Goal: Task Accomplishment & Management: Complete application form

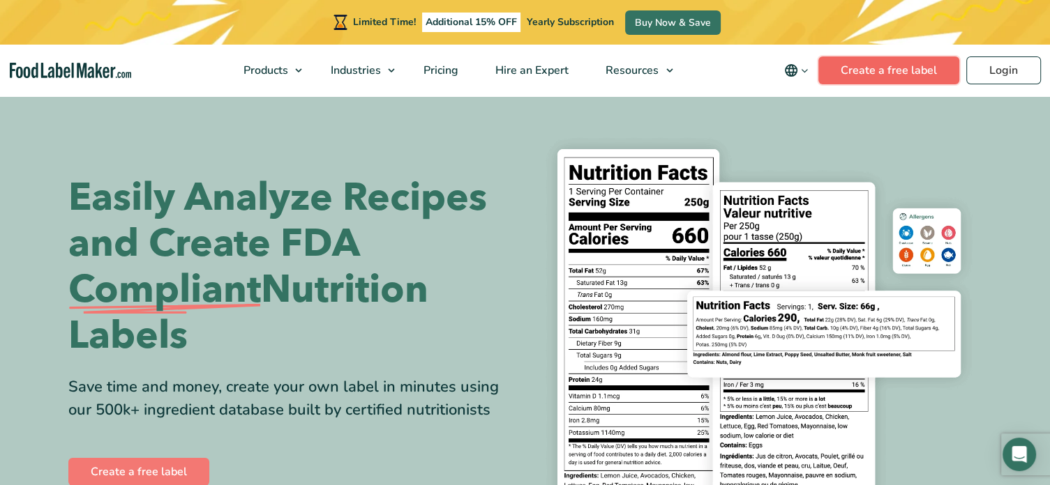
click at [898, 73] on link "Create a free label" at bounding box center [888, 70] width 141 height 28
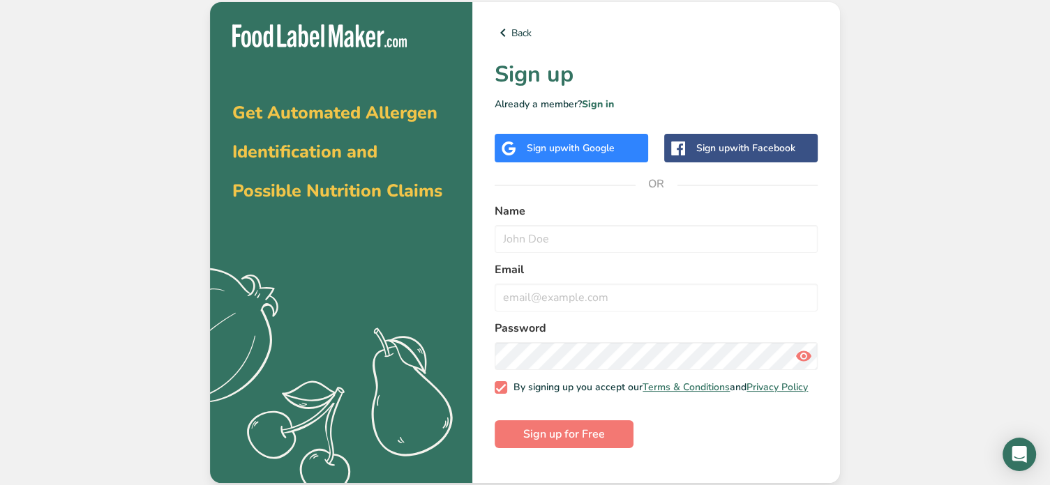
click at [737, 153] on span "with Facebook" at bounding box center [763, 148] width 66 height 13
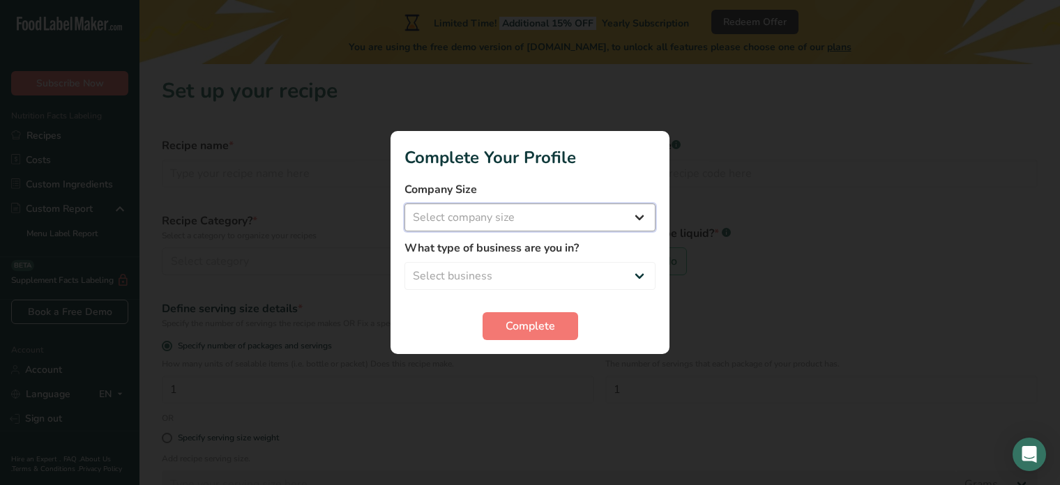
click at [640, 217] on select "Select company size Fewer than 10 Employees 10 to 50 Employees 51 to 500 Employ…" at bounding box center [530, 218] width 251 height 28
click at [642, 213] on select "Select company size Fewer than 10 Employees 10 to 50 Employees 51 to 500 Employ…" at bounding box center [530, 218] width 251 height 28
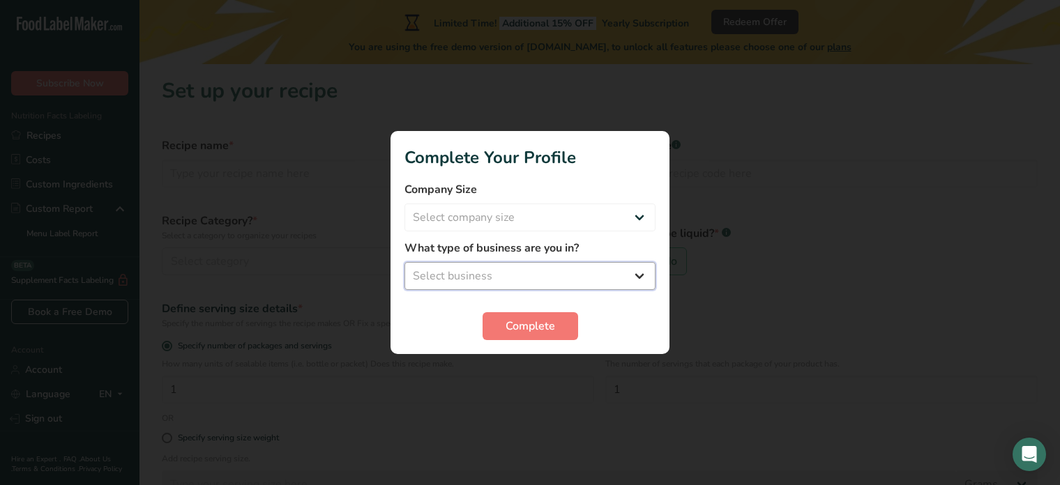
click at [642, 274] on select "Select business Packaged Food Manufacturer Restaurant & Cafe Bakery Meal Plans …" at bounding box center [530, 276] width 251 height 28
select select "8"
click at [405, 262] on select "Select business Packaged Food Manufacturer Restaurant & Cafe Bakery Meal Plans …" at bounding box center [530, 276] width 251 height 28
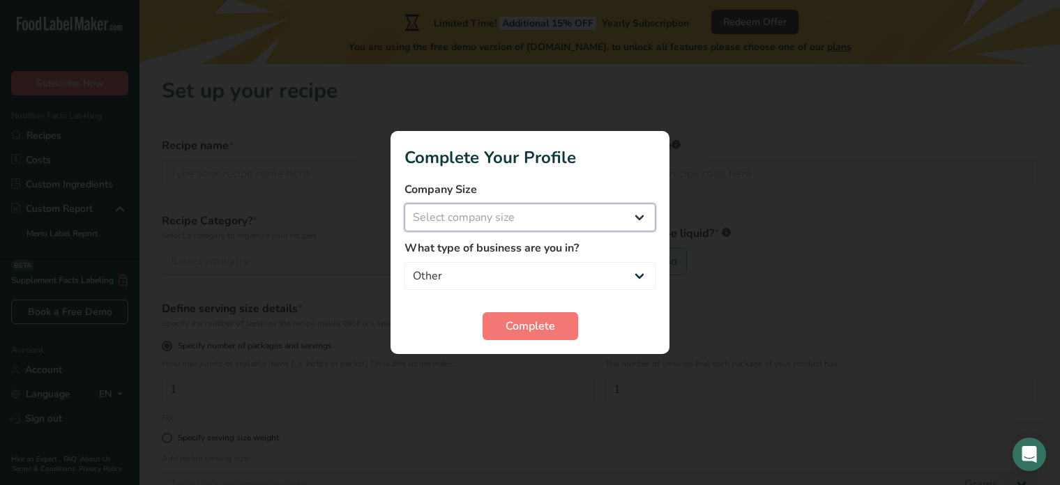
click at [639, 227] on select "Select company size Fewer than 10 Employees 10 to 50 Employees 51 to 500 Employ…" at bounding box center [530, 218] width 251 height 28
select select "1"
click at [405, 204] on select "Select company size Fewer than 10 Employees 10 to 50 Employees 51 to 500 Employ…" at bounding box center [530, 218] width 251 height 28
click at [526, 328] on span "Complete" at bounding box center [531, 326] width 50 height 17
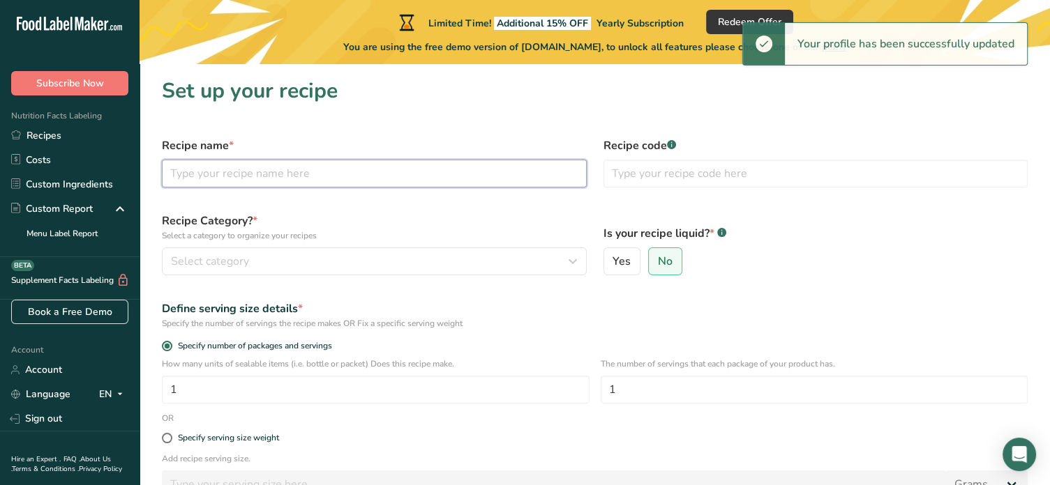
click at [259, 176] on input "text" at bounding box center [374, 174] width 425 height 28
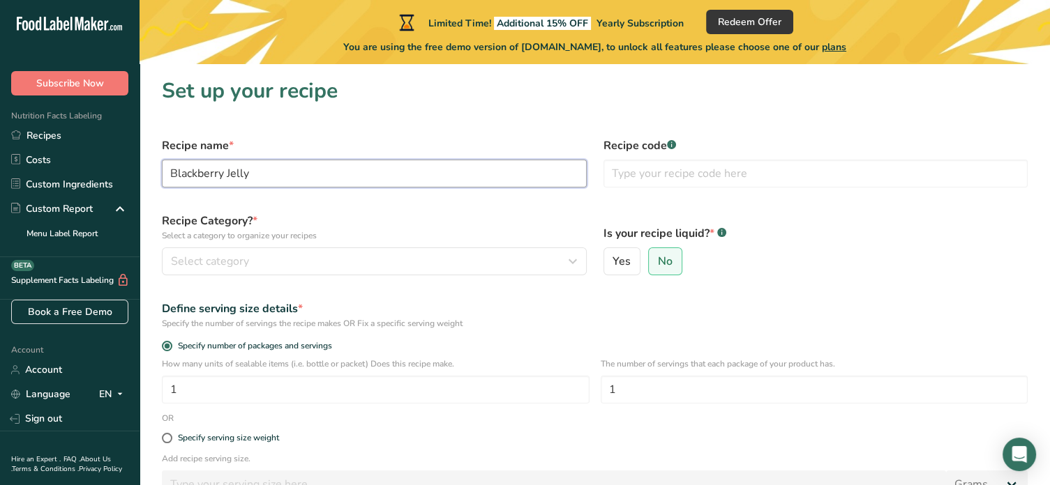
type input "Blackberry Jelly"
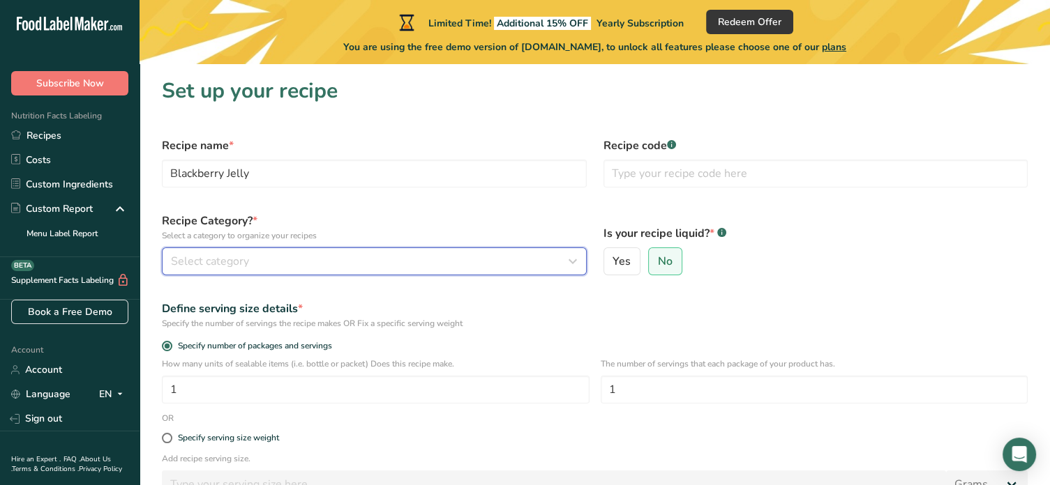
click at [355, 260] on div "Select category" at bounding box center [370, 261] width 398 height 17
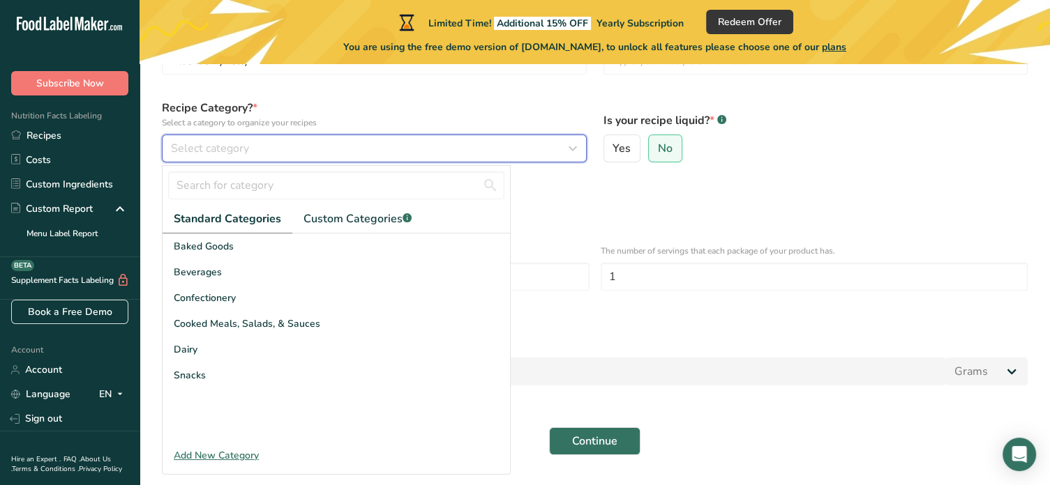
scroll to position [115, 0]
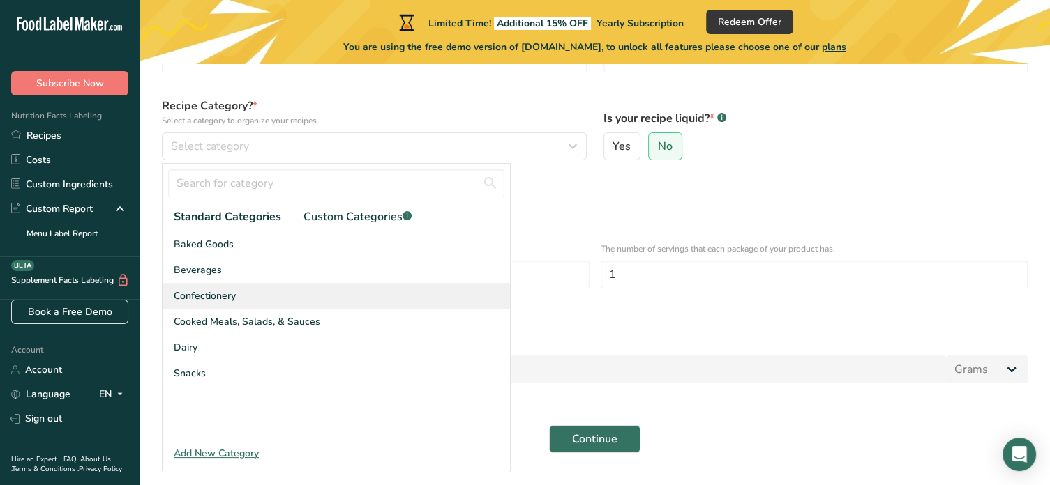
click at [201, 295] on span "Confectionery" at bounding box center [205, 296] width 62 height 15
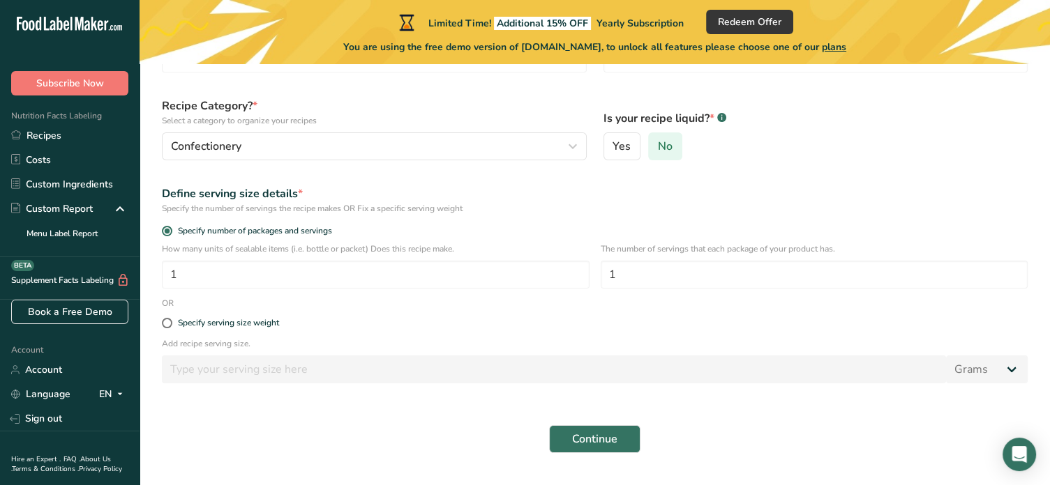
click at [668, 145] on span "No" at bounding box center [665, 146] width 15 height 14
click at [658, 145] on input "No" at bounding box center [653, 146] width 9 height 9
click at [686, 280] on input "1" at bounding box center [815, 275] width 428 height 28
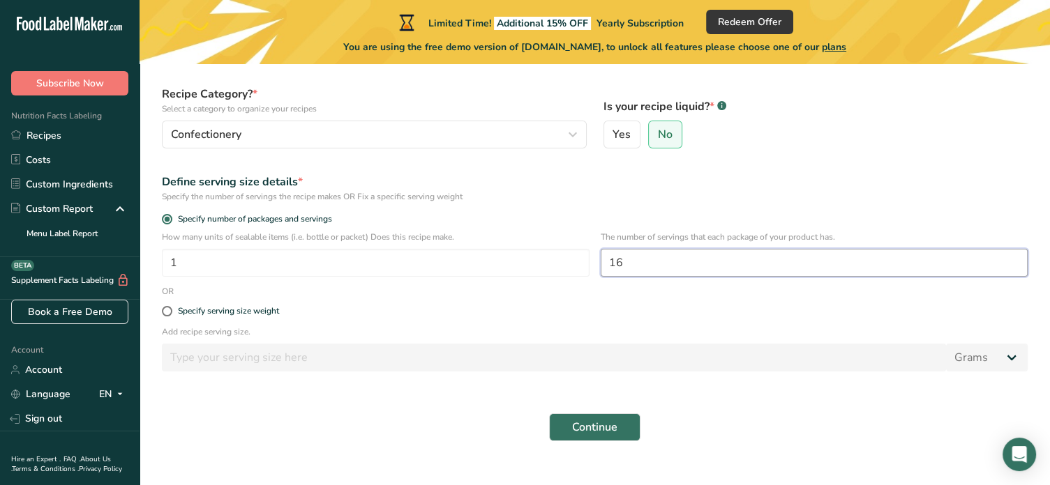
scroll to position [150, 0]
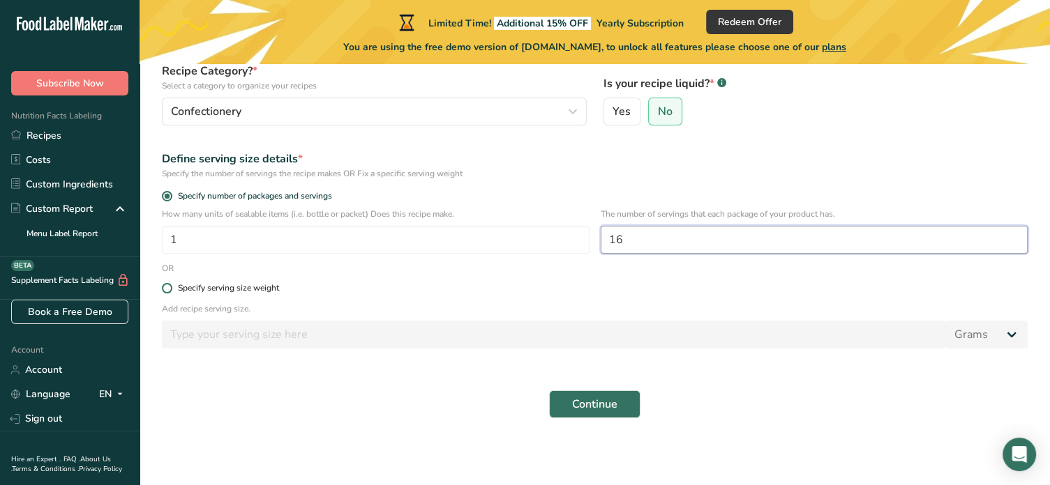
type input "16"
click at [166, 287] on span at bounding box center [167, 288] width 10 height 10
click at [166, 287] on input "Specify serving size weight" at bounding box center [166, 288] width 9 height 9
radio input "true"
radio input "false"
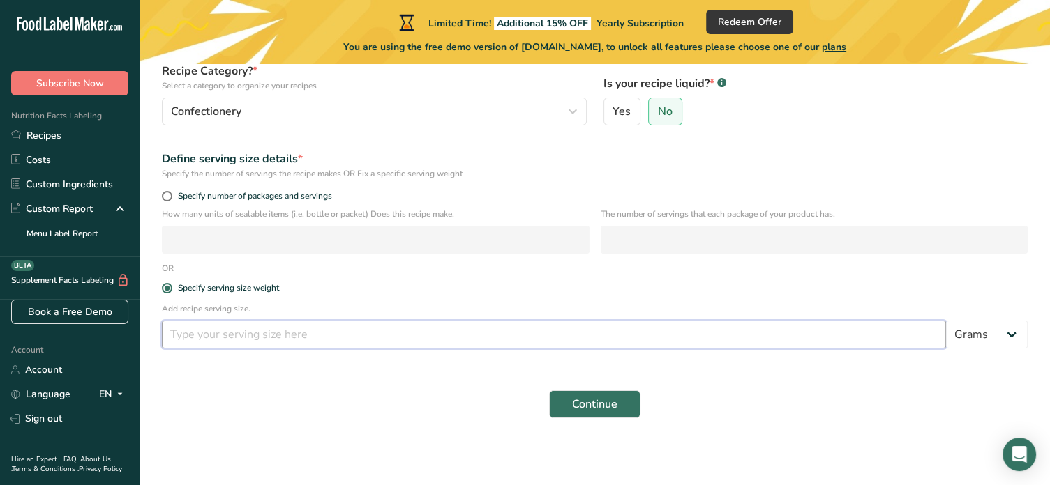
click at [197, 333] on input "number" at bounding box center [554, 335] width 784 height 28
type input "1"
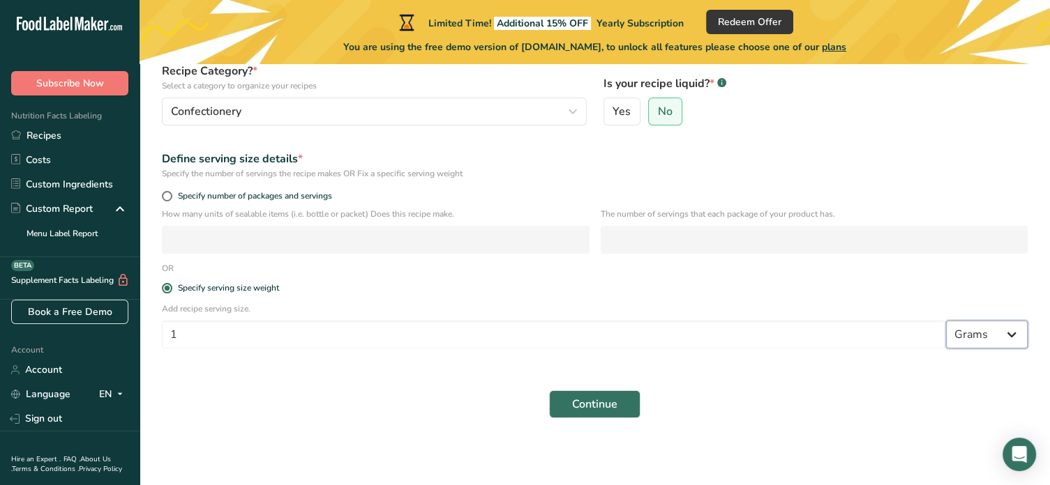
click at [1009, 332] on select "Grams kg mg mcg lb oz l mL fl oz tbsp tsp cup qt gallon" at bounding box center [987, 335] width 82 height 28
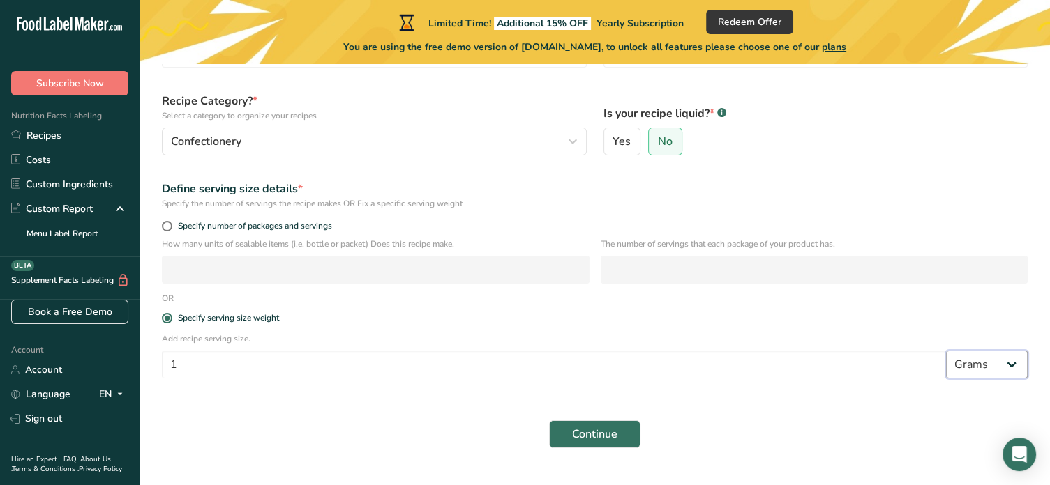
scroll to position [106, 0]
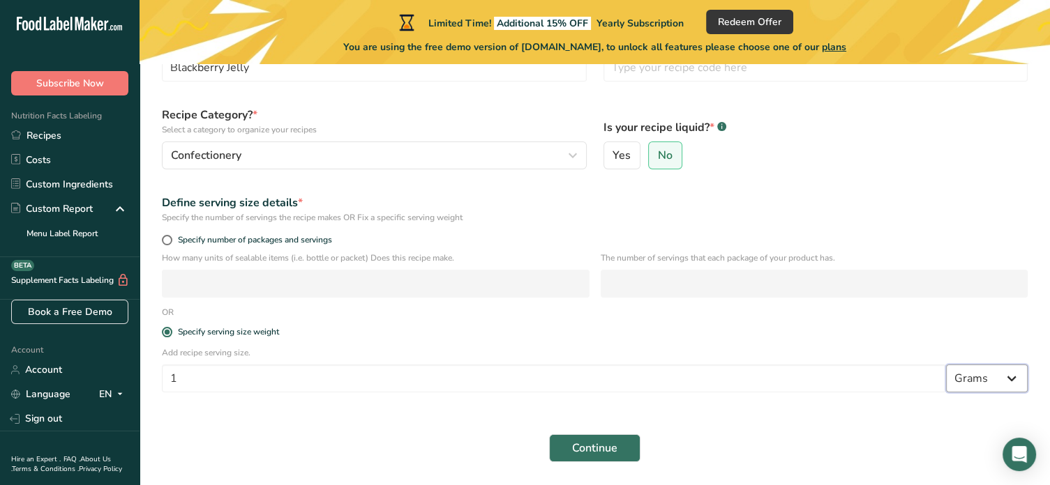
click at [1013, 374] on select "Grams kg mg mcg lb oz l mL fl oz tbsp tsp cup qt gallon" at bounding box center [987, 379] width 82 height 28
select select "19"
click at [946, 365] on select "Grams kg mg mcg lb oz l mL fl oz tbsp tsp cup qt gallon" at bounding box center [987, 379] width 82 height 28
select select "22"
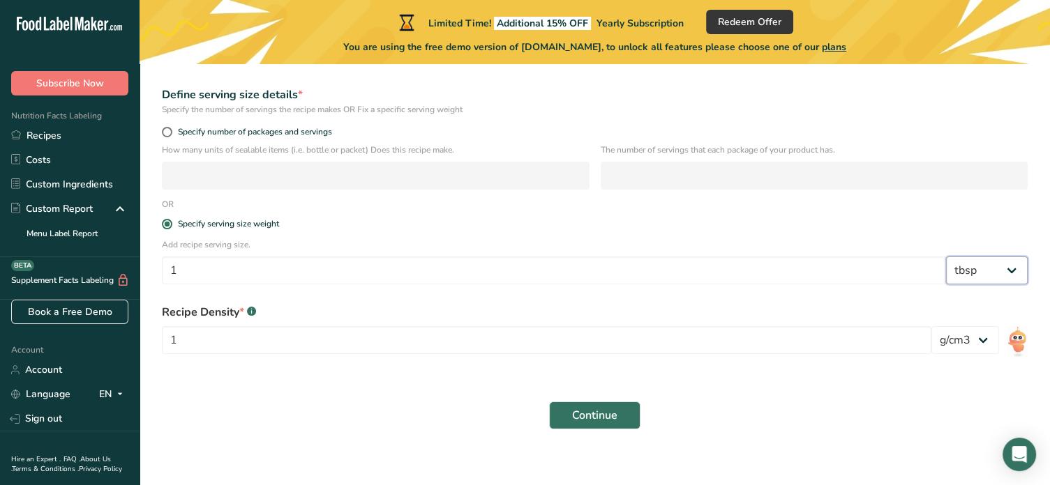
scroll to position [226, 0]
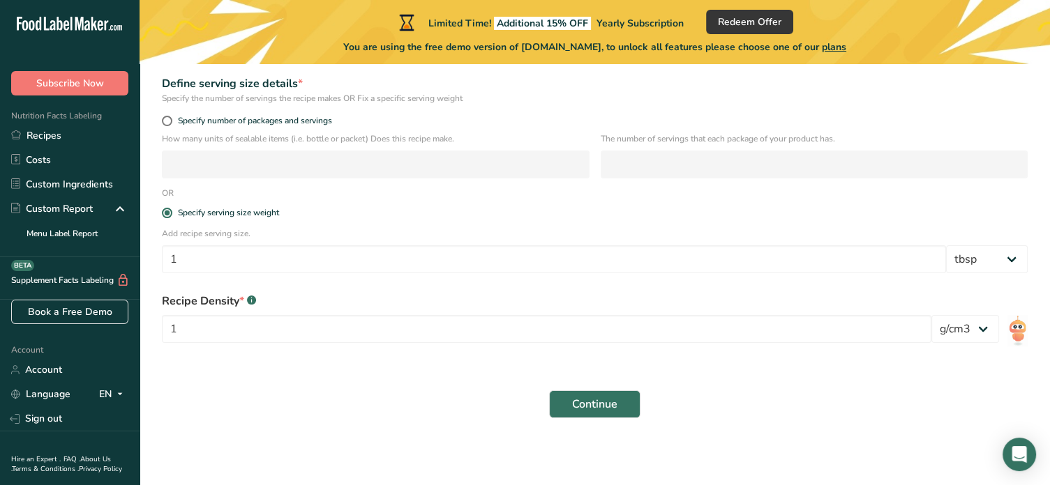
drag, startPoint x: 168, startPoint y: 121, endPoint x: 218, endPoint y: 227, distance: 116.7
click at [169, 121] on span at bounding box center [167, 121] width 10 height 10
click at [169, 121] on input "Specify number of packages and servings" at bounding box center [166, 120] width 9 height 9
radio input "true"
radio input "false"
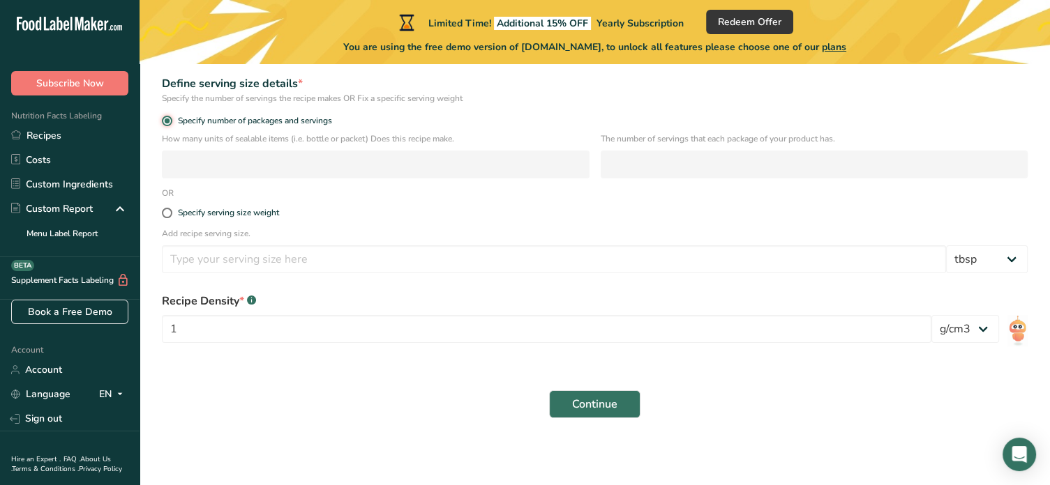
scroll to position [157, 0]
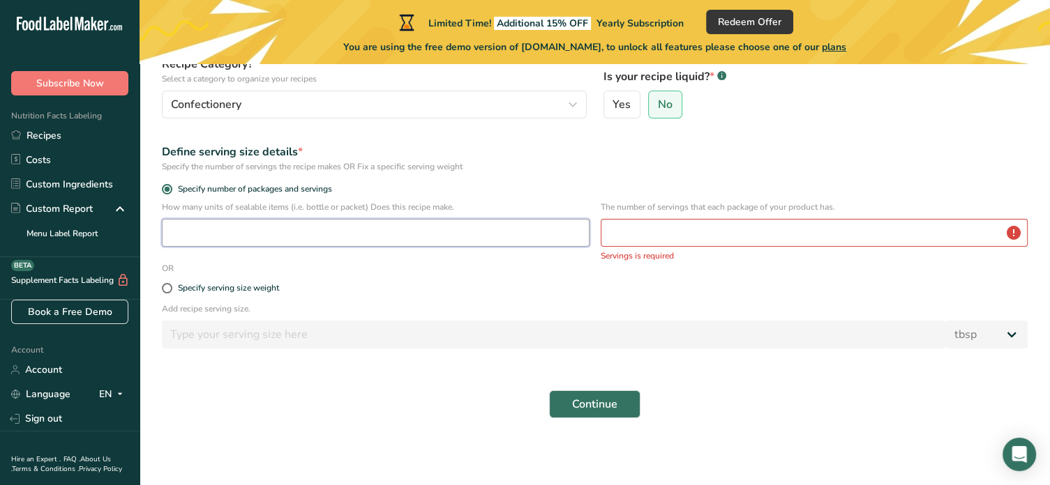
click at [221, 227] on input "number" at bounding box center [376, 233] width 428 height 28
click at [317, 238] on input "number" at bounding box center [376, 233] width 428 height 28
click at [672, 232] on input "number" at bounding box center [815, 233] width 428 height 28
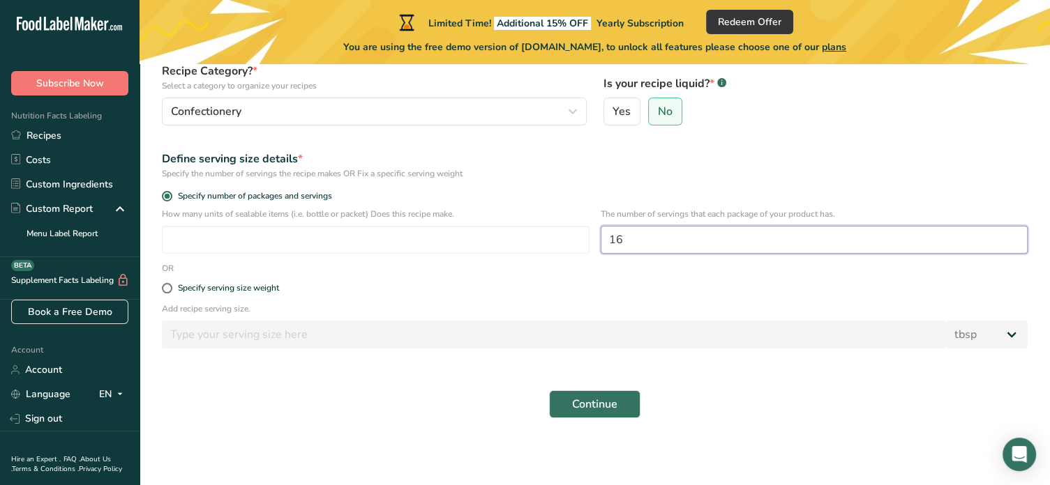
type input "16"
click at [603, 388] on div "Continue" at bounding box center [594, 404] width 882 height 45
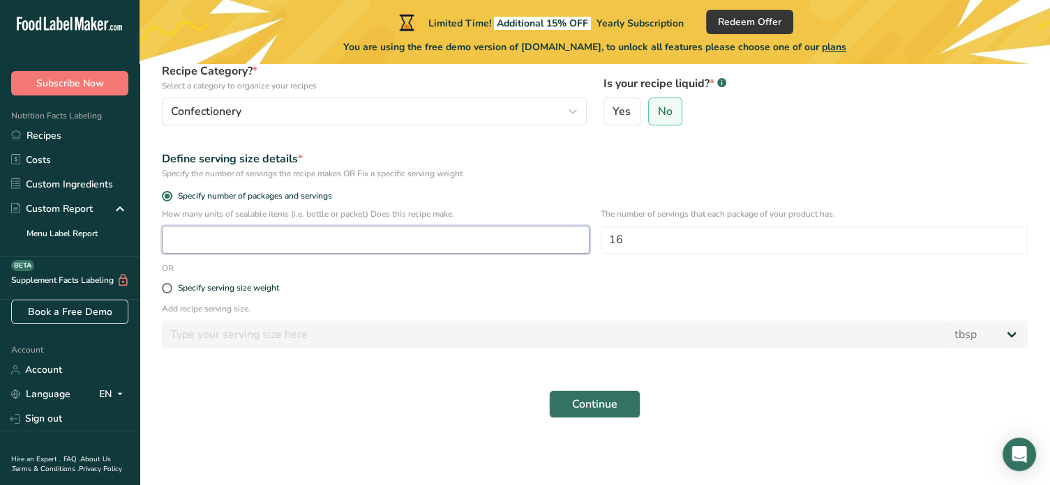
click at [338, 243] on input "number" at bounding box center [376, 240] width 428 height 28
type input "1"
click at [579, 409] on span "Continue" at bounding box center [594, 404] width 45 height 17
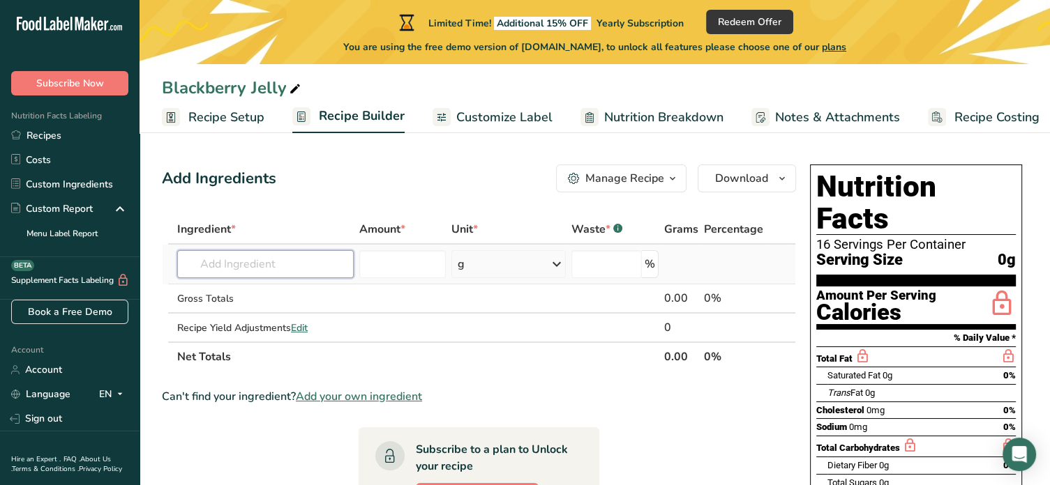
click at [250, 266] on input "text" at bounding box center [265, 264] width 176 height 28
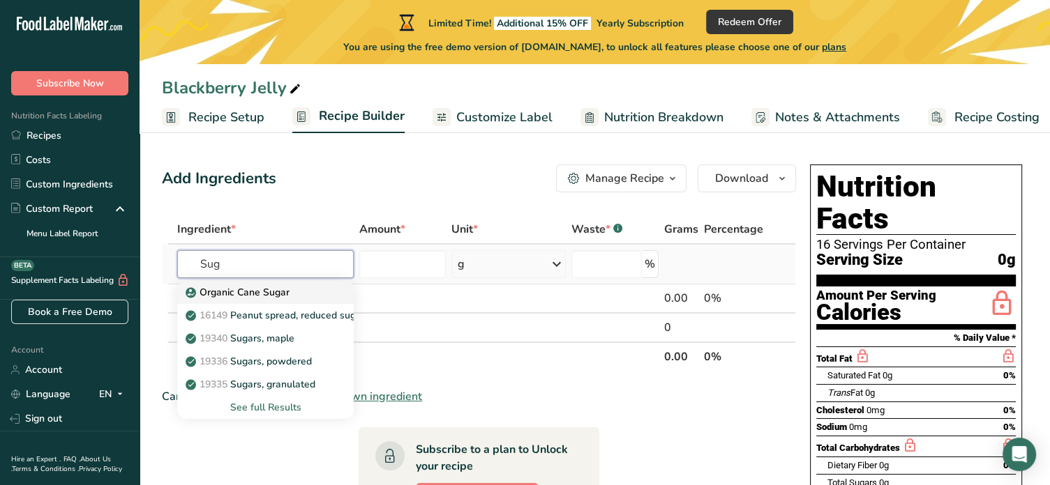
type input "Sug"
click at [259, 292] on p "Organic Cane Sugar" at bounding box center [238, 292] width 101 height 15
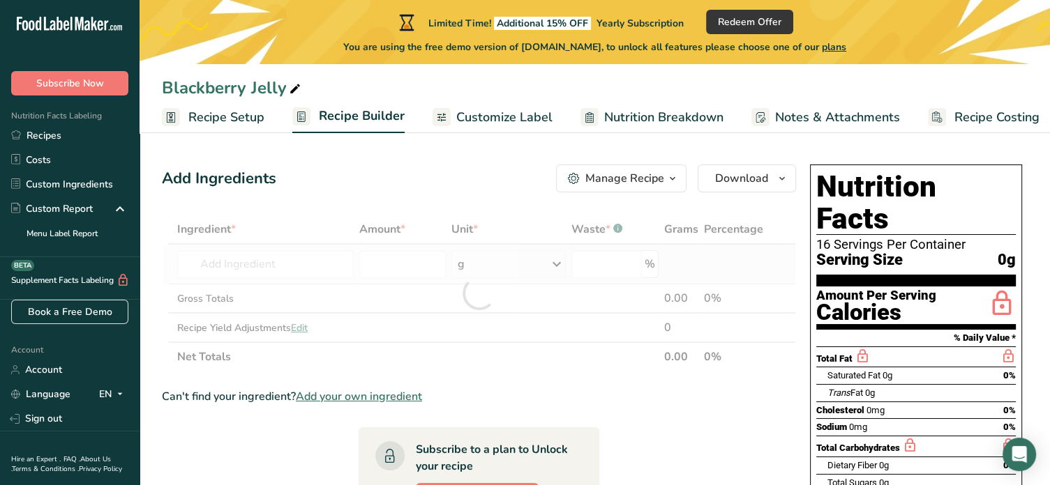
type input "Organic Cane Sugar"
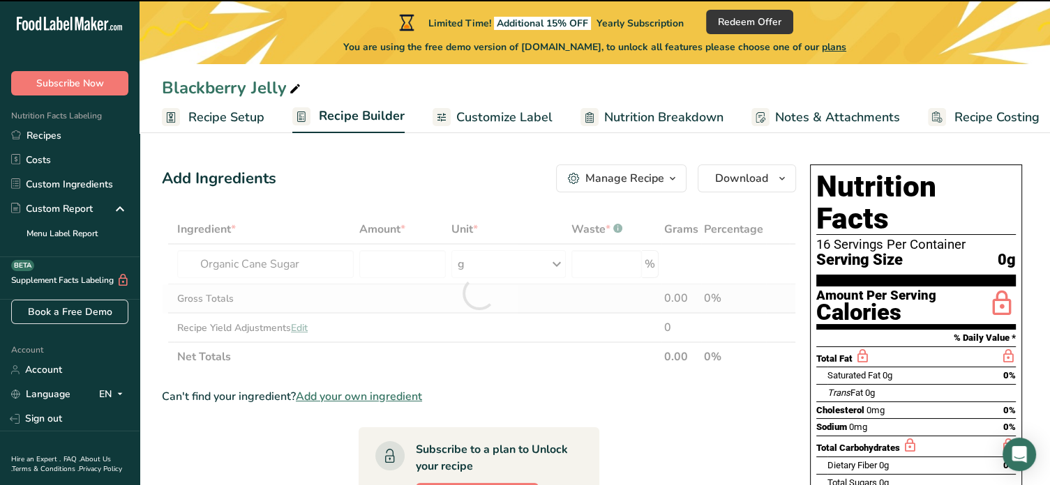
type input "0"
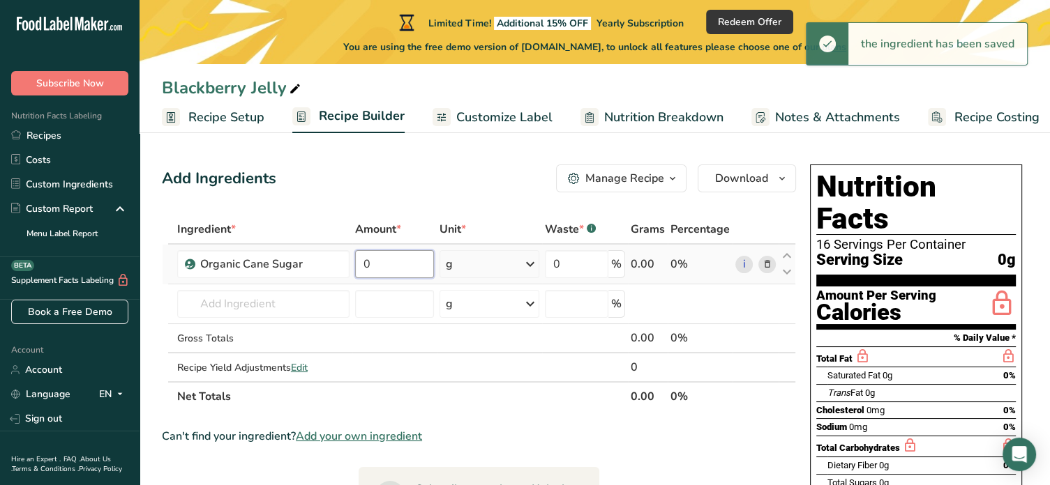
click at [391, 271] on input "0" at bounding box center [394, 264] width 79 height 28
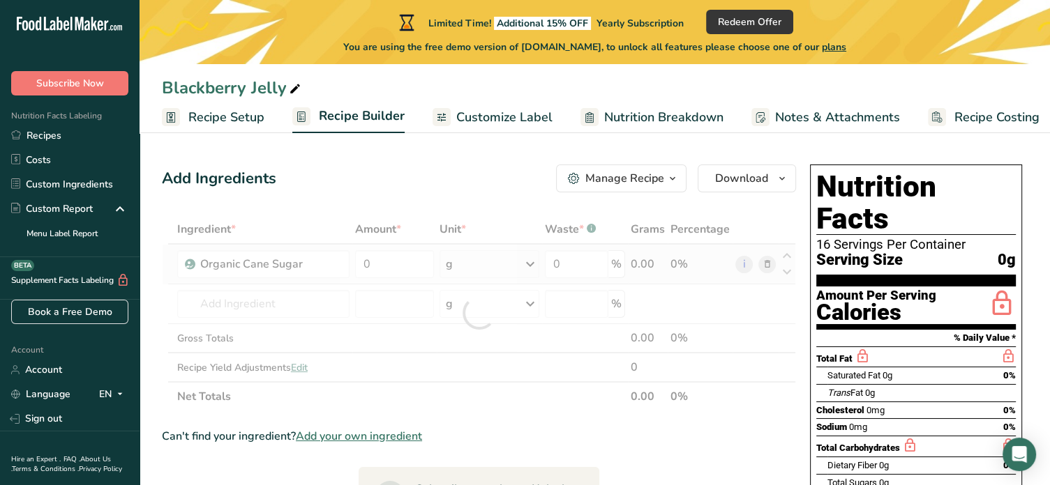
click at [531, 262] on div "Ingredient * Amount * Unit * Waste * .a-a{fill:#347362;}.b-a{fill:#fff;} Grams …" at bounding box center [479, 313] width 634 height 197
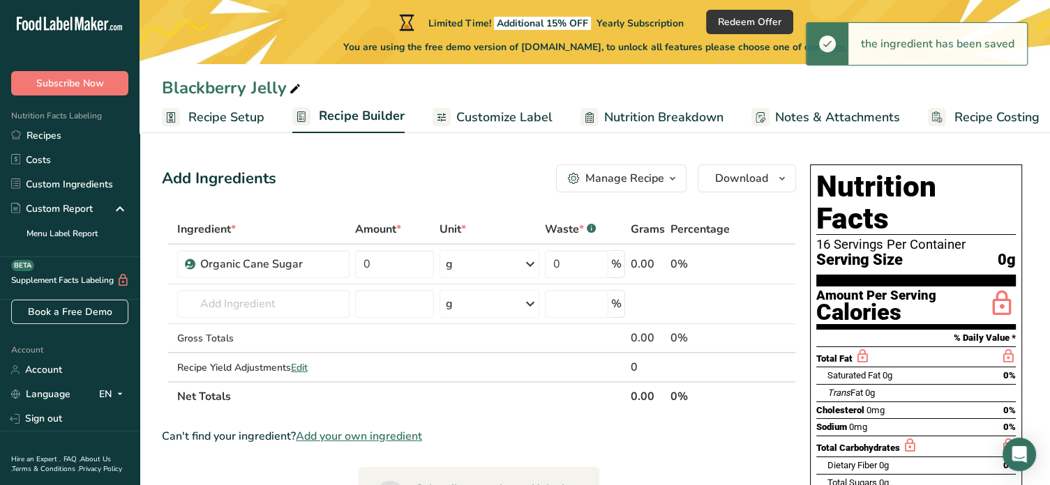
click at [533, 262] on icon at bounding box center [530, 264] width 17 height 25
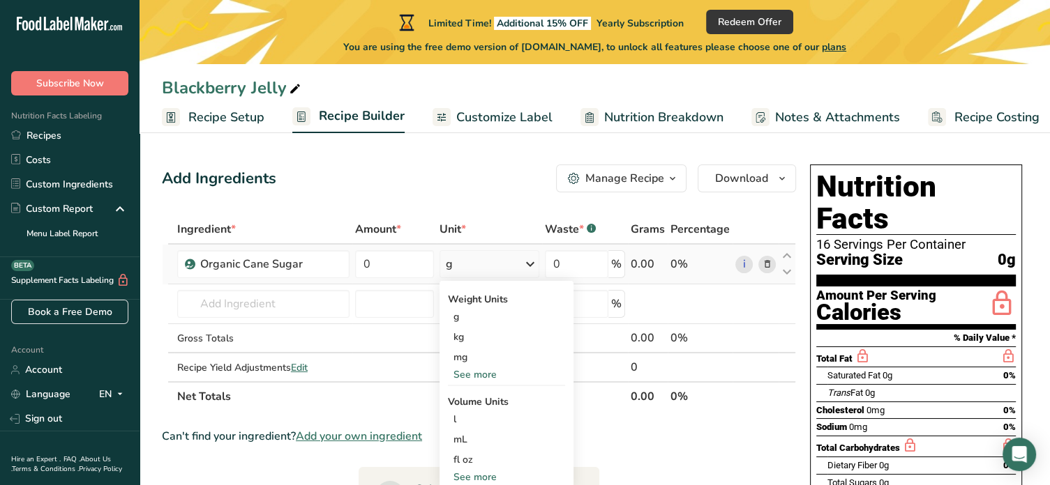
click at [488, 370] on div "See more" at bounding box center [506, 375] width 117 height 15
click at [488, 420] on div "oz" at bounding box center [506, 418] width 117 height 20
click at [407, 255] on input "0" at bounding box center [394, 264] width 79 height 28
paste input "31.746566"
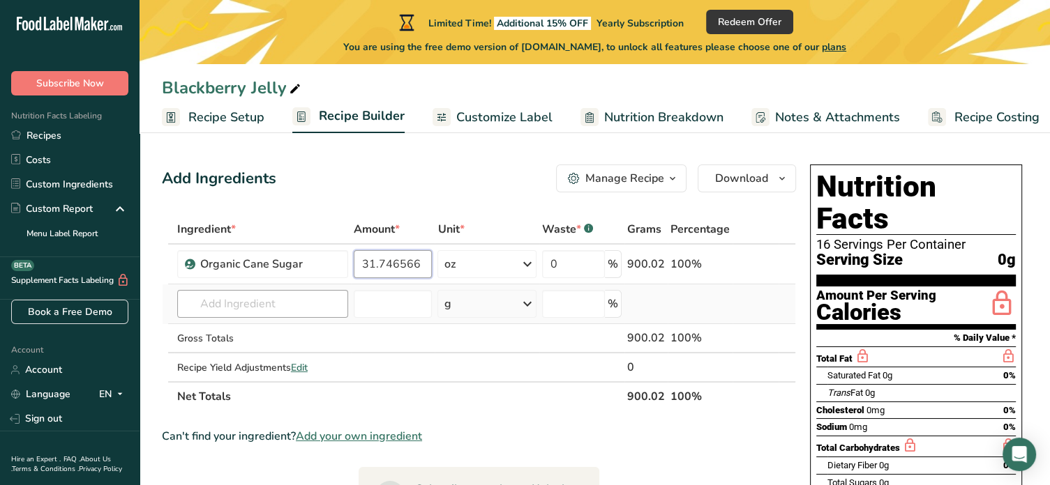
type input "31.746566"
click at [227, 301] on div "Ingredient * Amount * Unit * Waste * .a-a{fill:#347362;}.b-a{fill:#fff;} Grams …" at bounding box center [479, 313] width 634 height 197
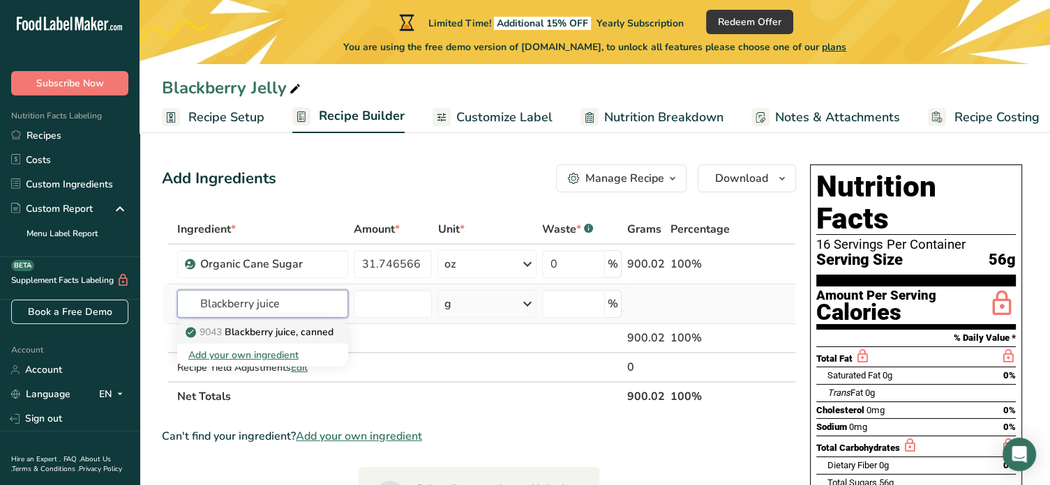
type input "Blackberry juice"
click at [262, 327] on p "9043 Blackberry juice, canned" at bounding box center [260, 332] width 145 height 15
type input "Blackberry juice, canned"
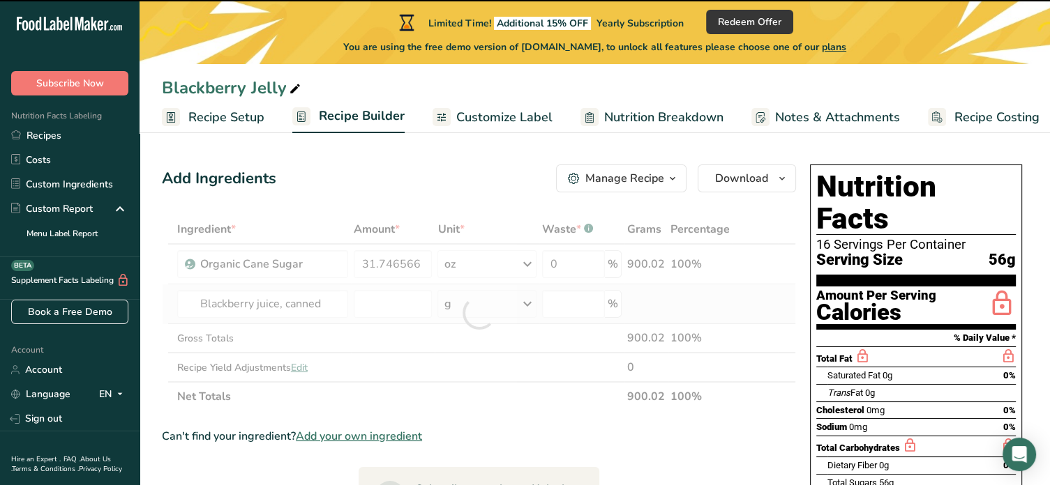
type input "0"
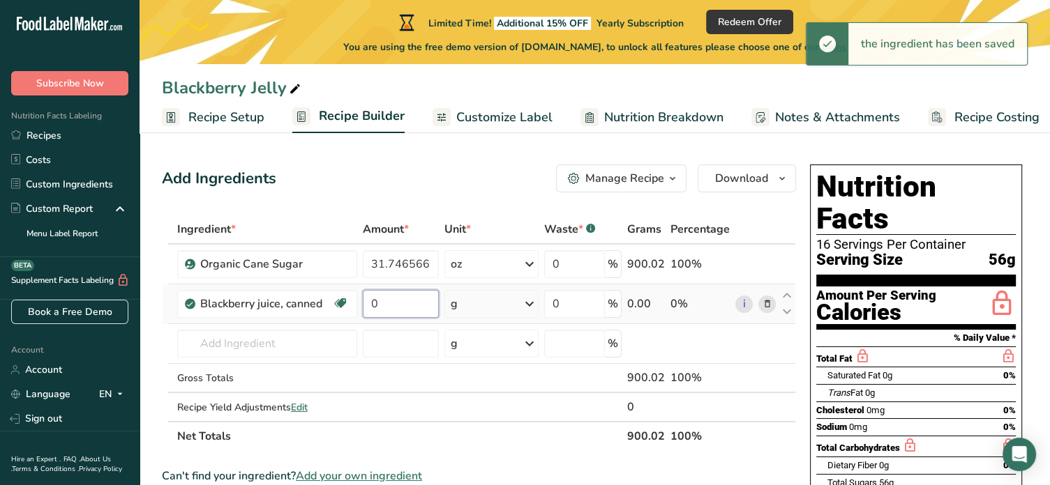
click at [388, 302] on input "0" at bounding box center [401, 304] width 76 height 28
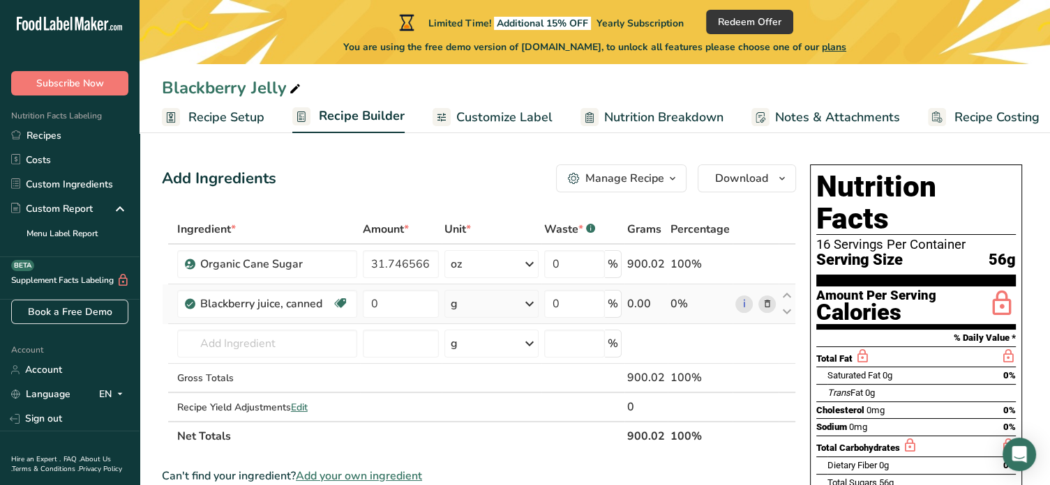
click at [529, 302] on div "Ingredient * Amount * Unit * Waste * .a-a{fill:#347362;}.b-a{fill:#fff;} Grams …" at bounding box center [479, 333] width 634 height 236
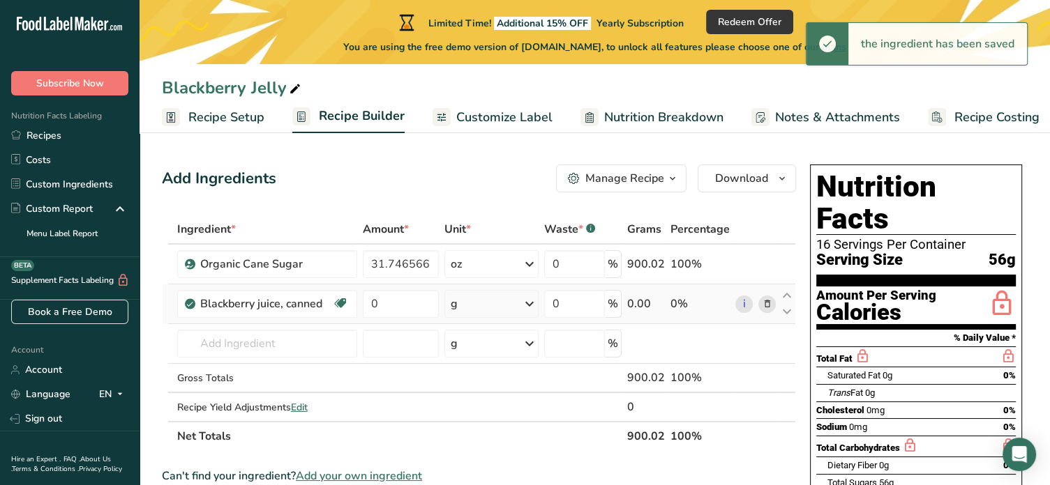
click at [529, 302] on icon at bounding box center [529, 304] width 17 height 25
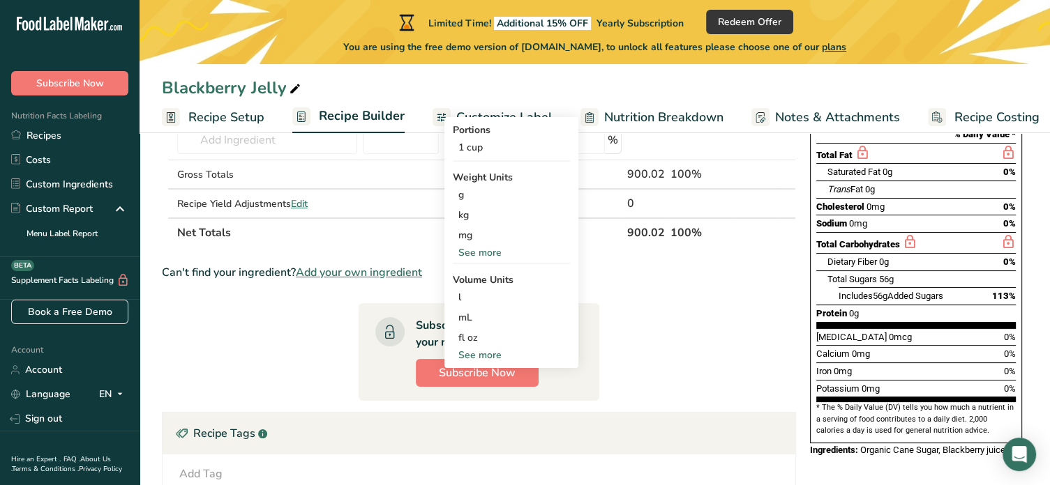
scroll to position [213, 0]
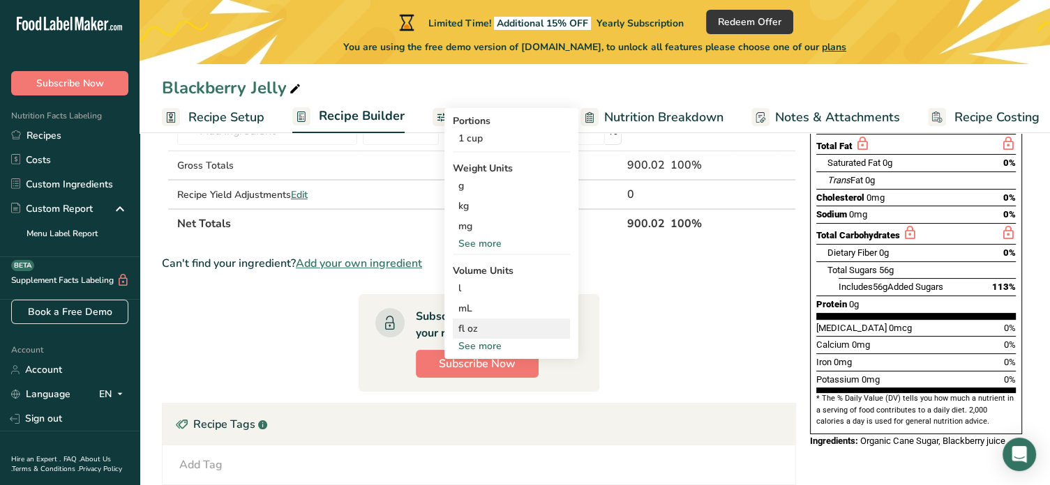
click at [478, 331] on div "fl oz" at bounding box center [511, 329] width 106 height 15
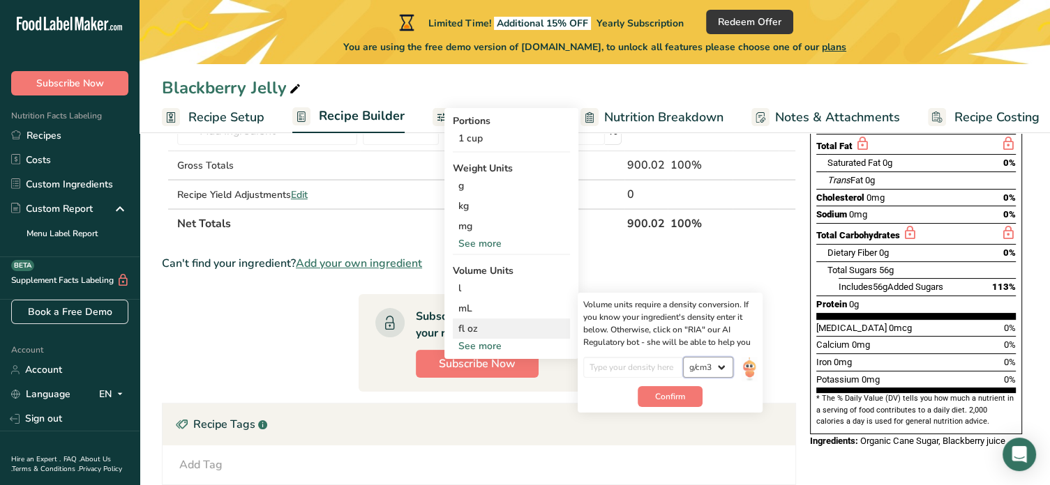
click at [723, 363] on select "lb/ft3 g/cm3" at bounding box center [708, 367] width 50 height 21
click at [667, 397] on span "Confirm" at bounding box center [670, 397] width 30 height 13
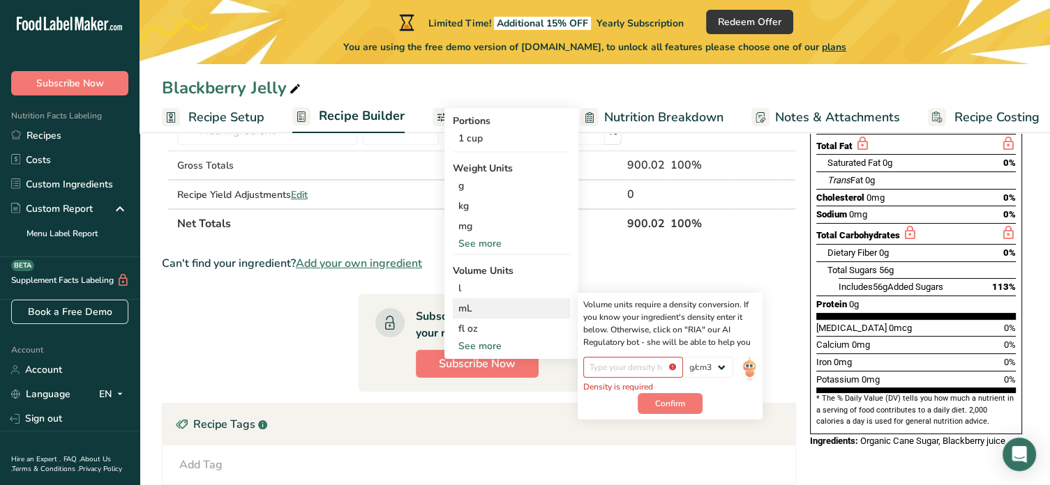
click at [511, 299] on div "mL Volume units require a density conversion. If you know your ingredient's den…" at bounding box center [511, 309] width 117 height 20
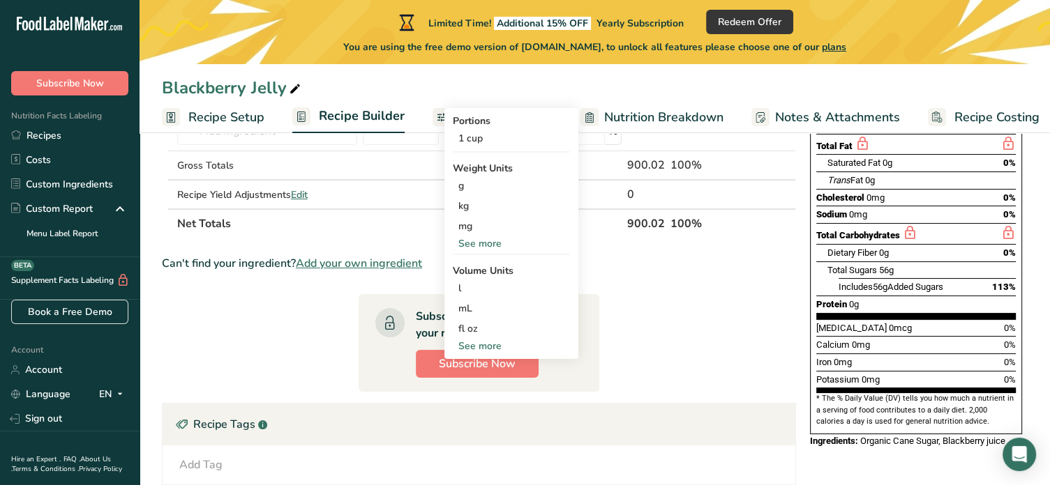
click at [293, 307] on section "Ingredient * Amount * Unit * Waste * .a-a{fill:#347362;}.b-a{fill:#fff;} Grams …" at bounding box center [479, 349] width 634 height 695
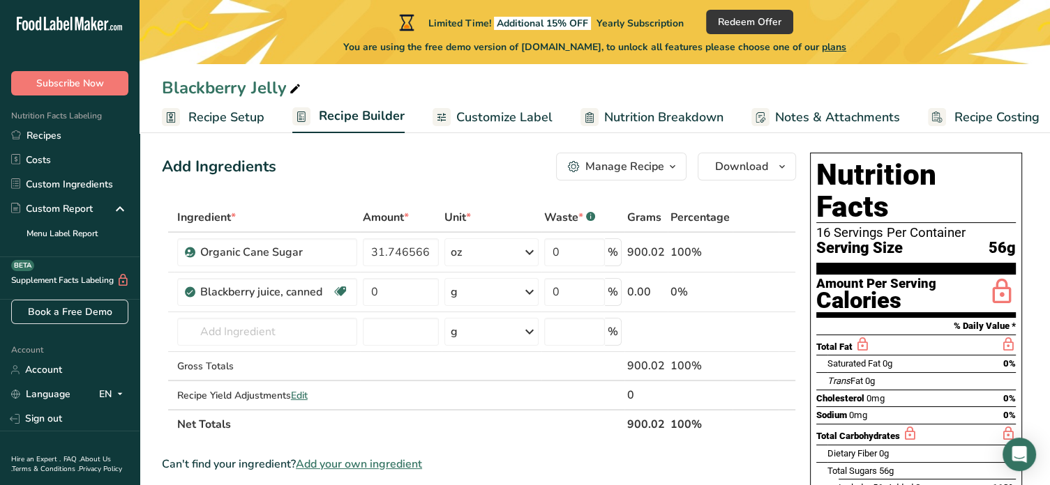
scroll to position [0, 0]
